Goal: Consume media (video, audio)

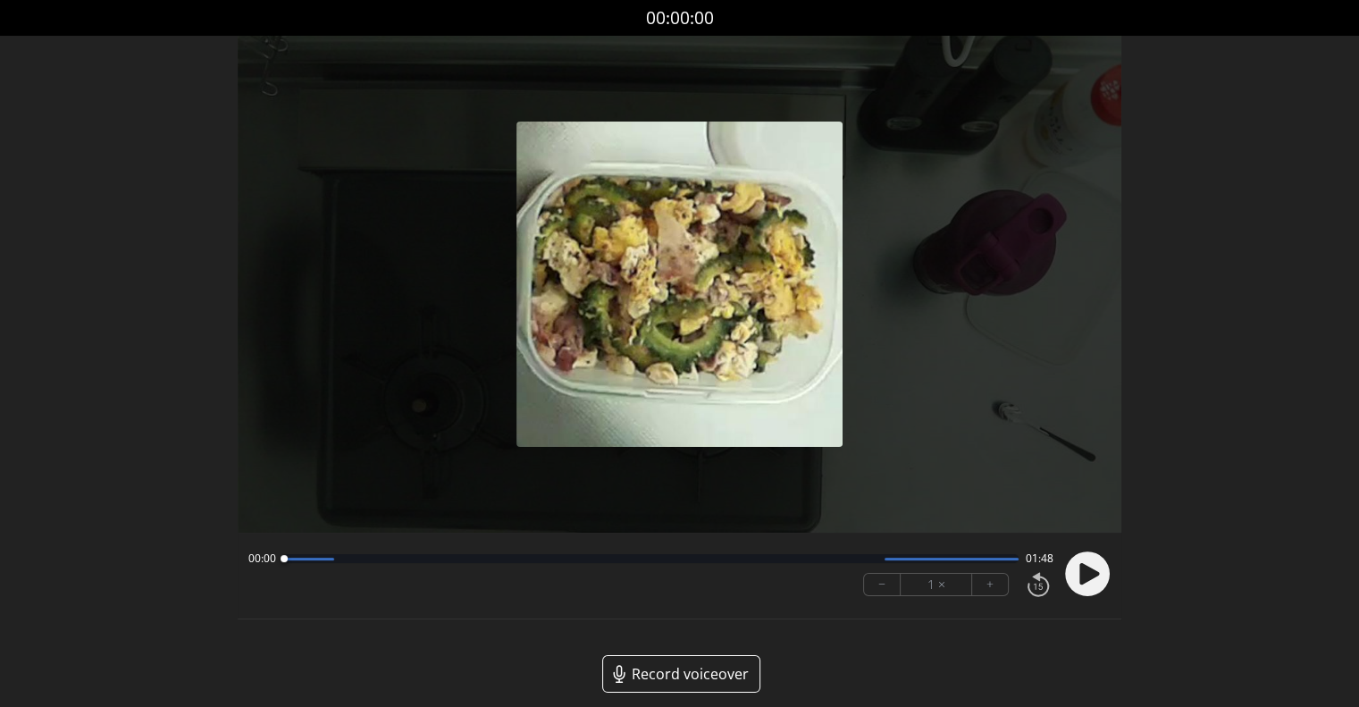
click at [949, 620] on div "Permission to record audio We need to use the microphone to record your voiceov…" at bounding box center [679, 378] width 883 height 685
click at [1076, 568] on circle at bounding box center [1087, 573] width 45 height 45
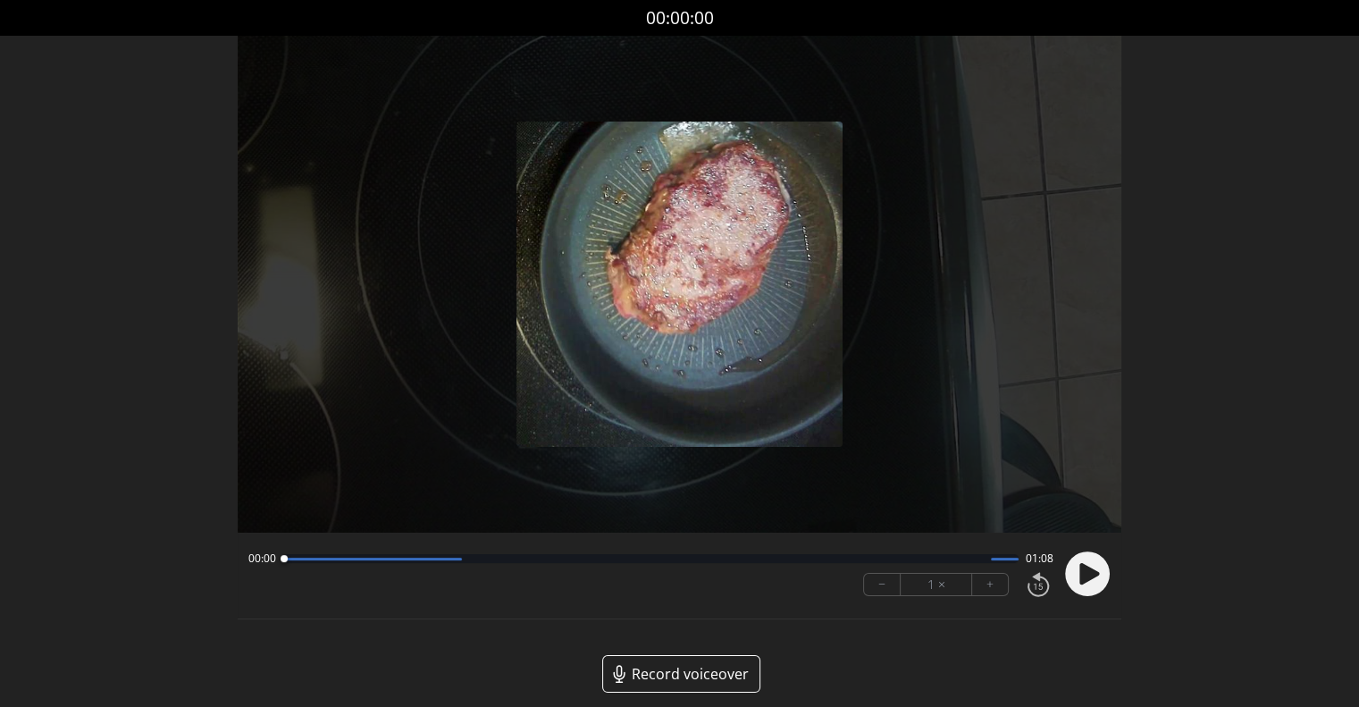
click at [1086, 575] on icon at bounding box center [1089, 573] width 20 height 21
click at [999, 586] on button "+" at bounding box center [990, 584] width 36 height 21
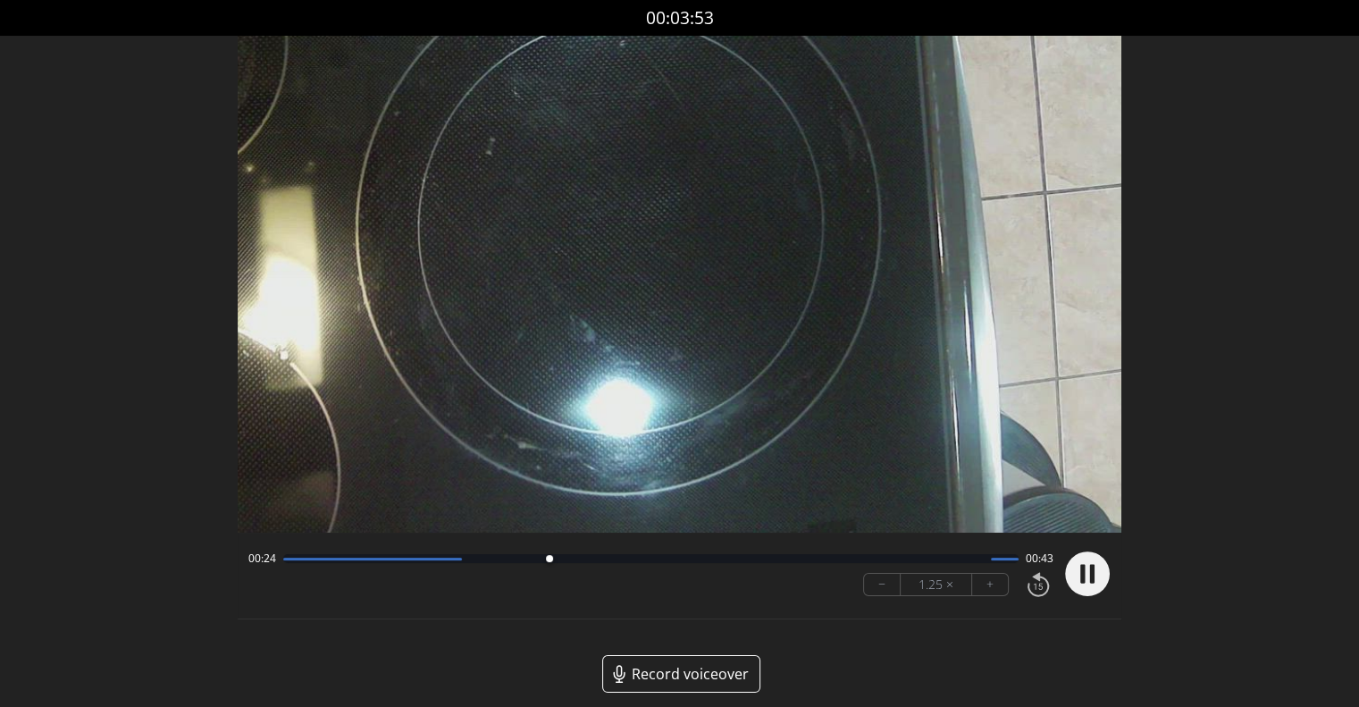
click at [999, 586] on button "+" at bounding box center [990, 584] width 36 height 21
click at [878, 585] on button "−" at bounding box center [882, 584] width 37 height 21
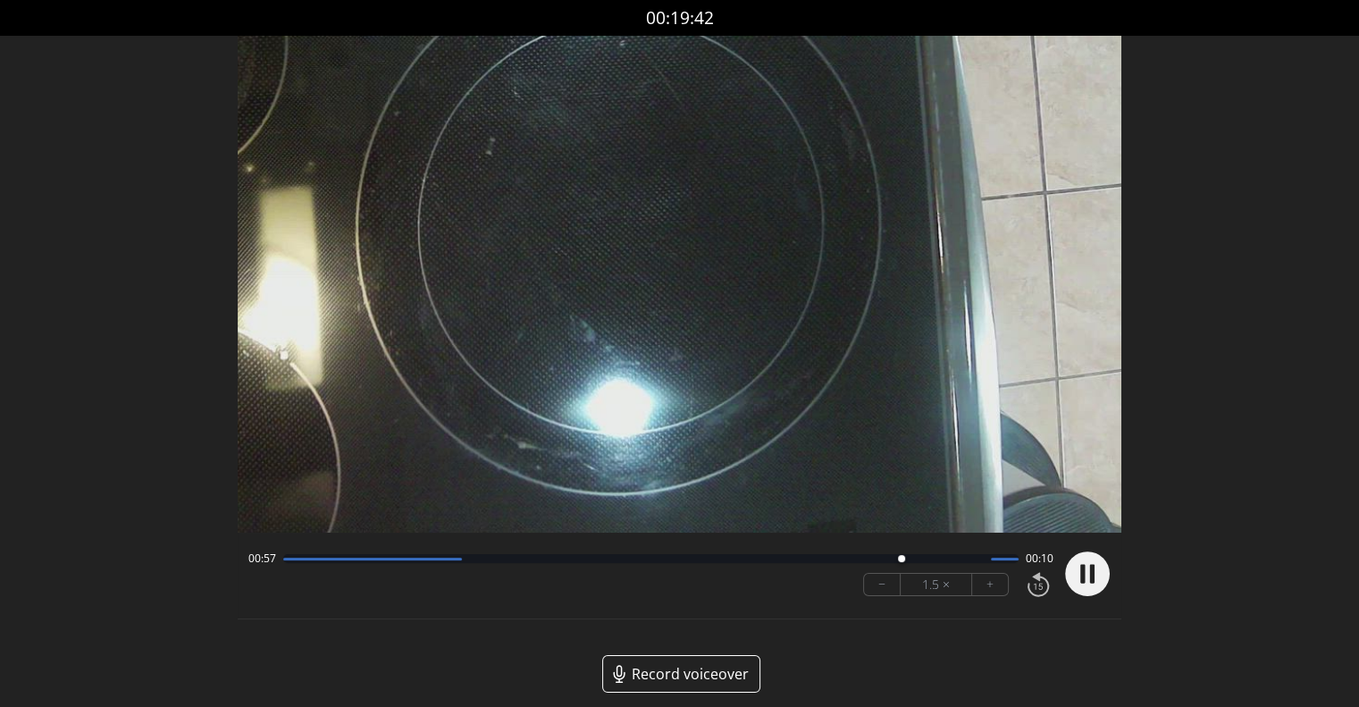
click at [878, 585] on button "−" at bounding box center [882, 584] width 37 height 21
drag, startPoint x: 904, startPoint y: 557, endPoint x: 816, endPoint y: 564, distance: 87.8
click at [863, 564] on div at bounding box center [875, 559] width 24 height 24
click at [868, 586] on button "−" at bounding box center [882, 584] width 37 height 21
drag, startPoint x: 830, startPoint y: 560, endPoint x: 714, endPoint y: 560, distance: 116.1
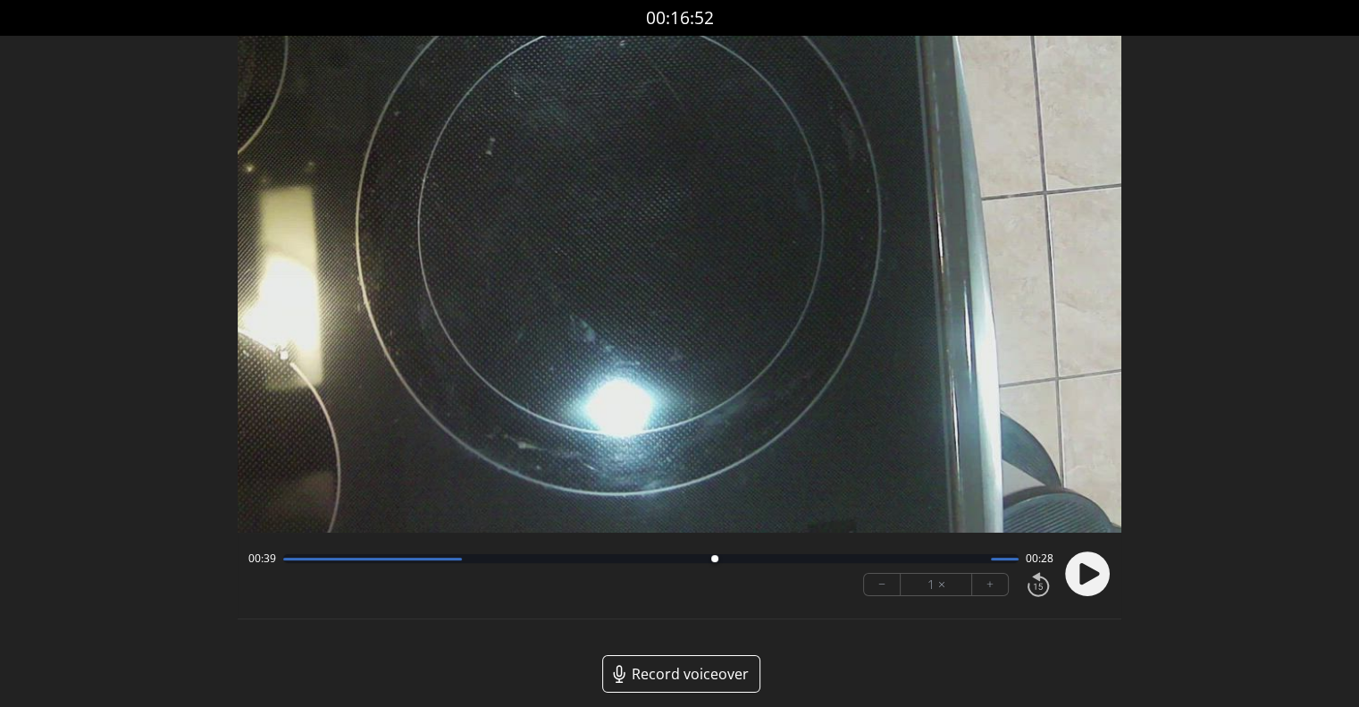
click at [714, 560] on div at bounding box center [714, 559] width 24 height 24
click at [735, 557] on div at bounding box center [744, 559] width 24 height 24
drag, startPoint x: 999, startPoint y: 557, endPoint x: 632, endPoint y: 596, distance: 368.3
click at [632, 596] on div "00:33 00:34 − 1 × +" at bounding box center [647, 573] width 812 height 61
